Goal: Task Accomplishment & Management: Manage account settings

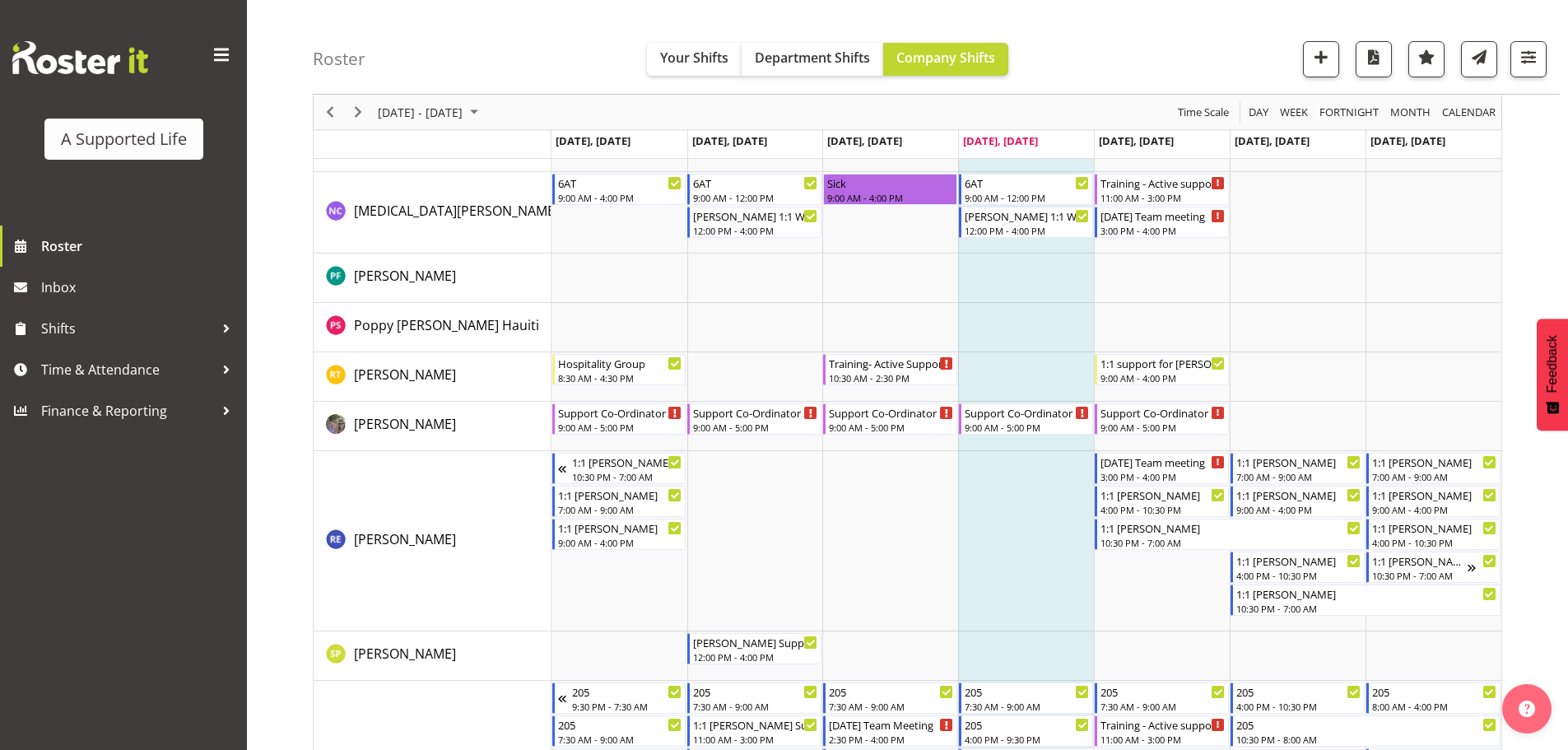
scroll to position [742, 0]
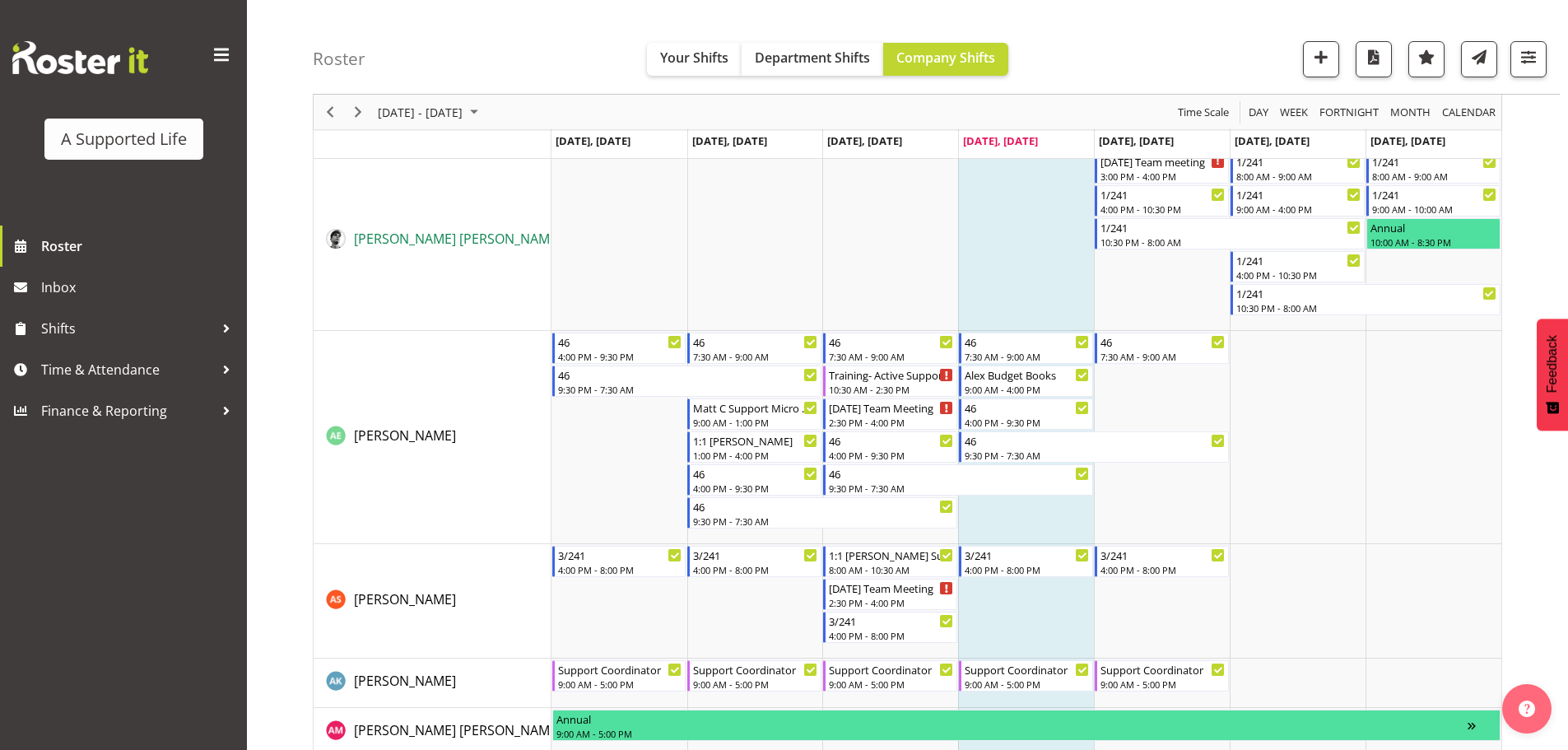
click at [423, 236] on span "[PERSON_NAME] [PERSON_NAME]" at bounding box center [458, 239] width 208 height 18
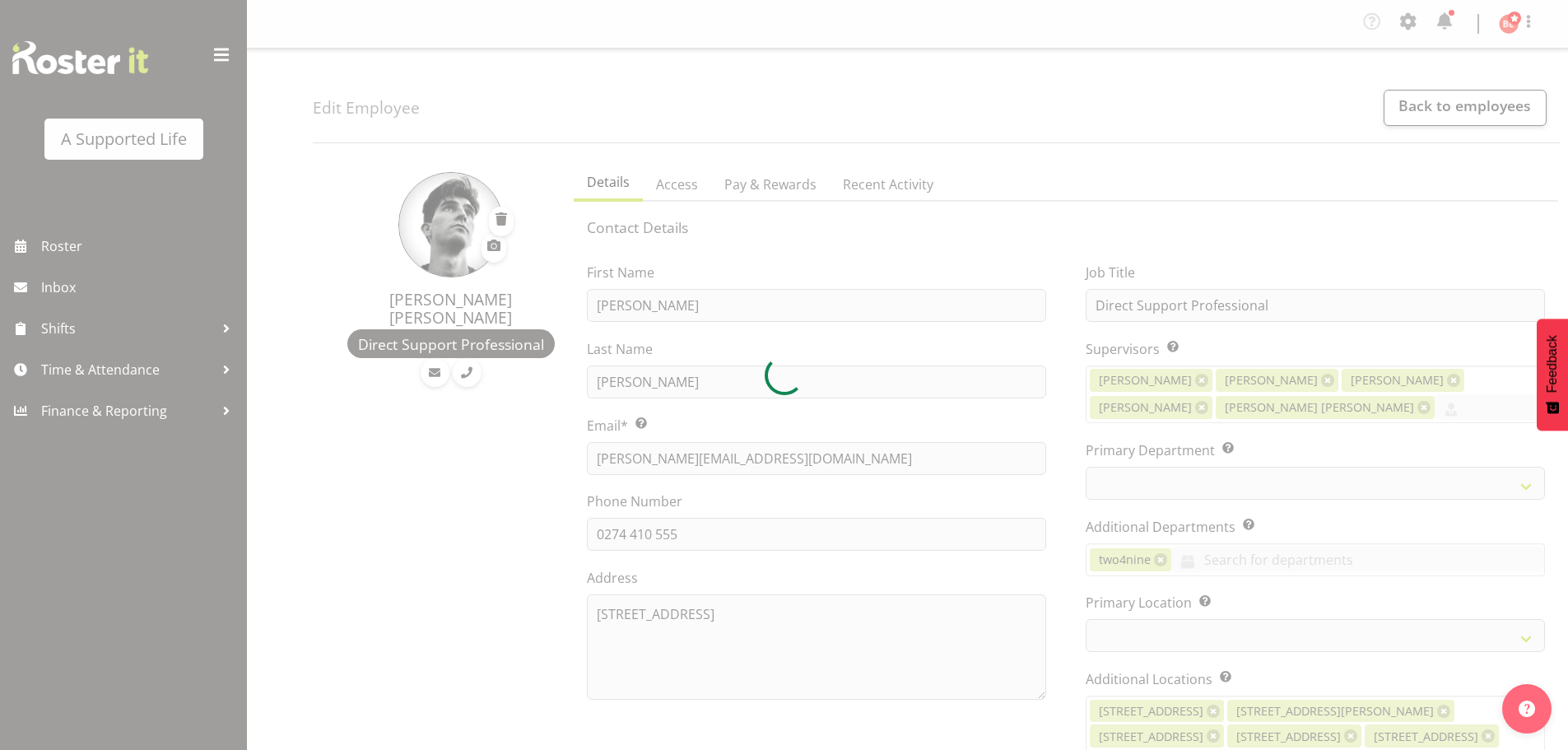
select select "TimelineWeek"
select select
